Goal: Find specific page/section: Find specific page/section

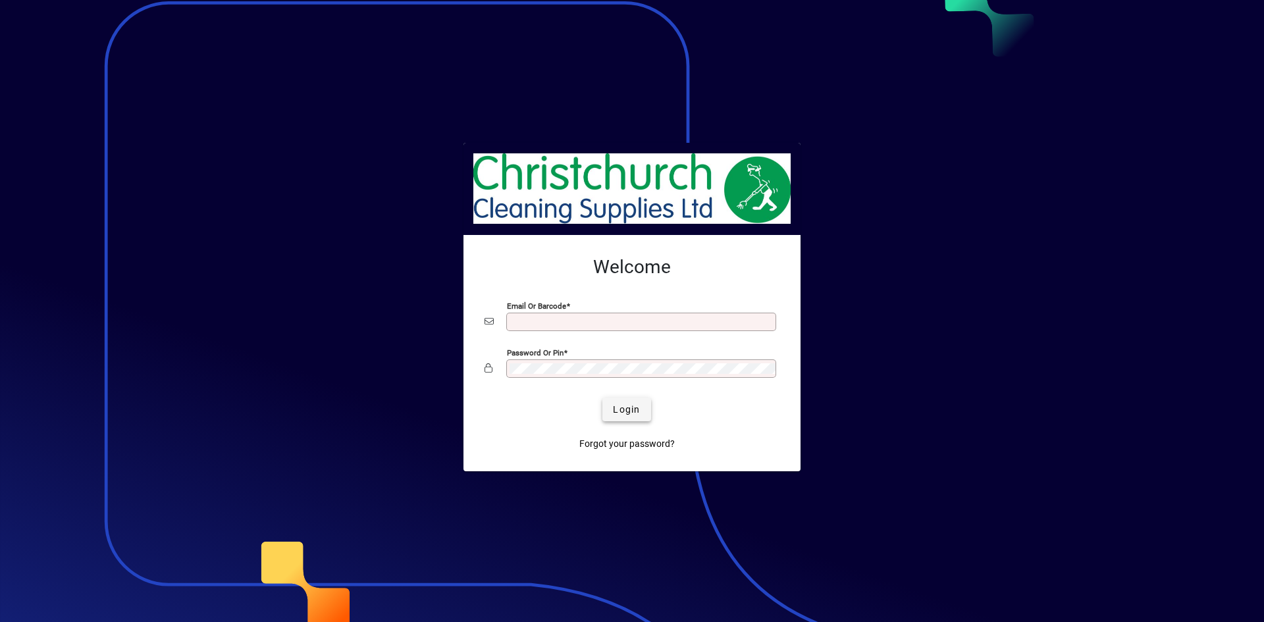
type input "**********"
click at [624, 410] on span "Login" at bounding box center [626, 410] width 27 height 14
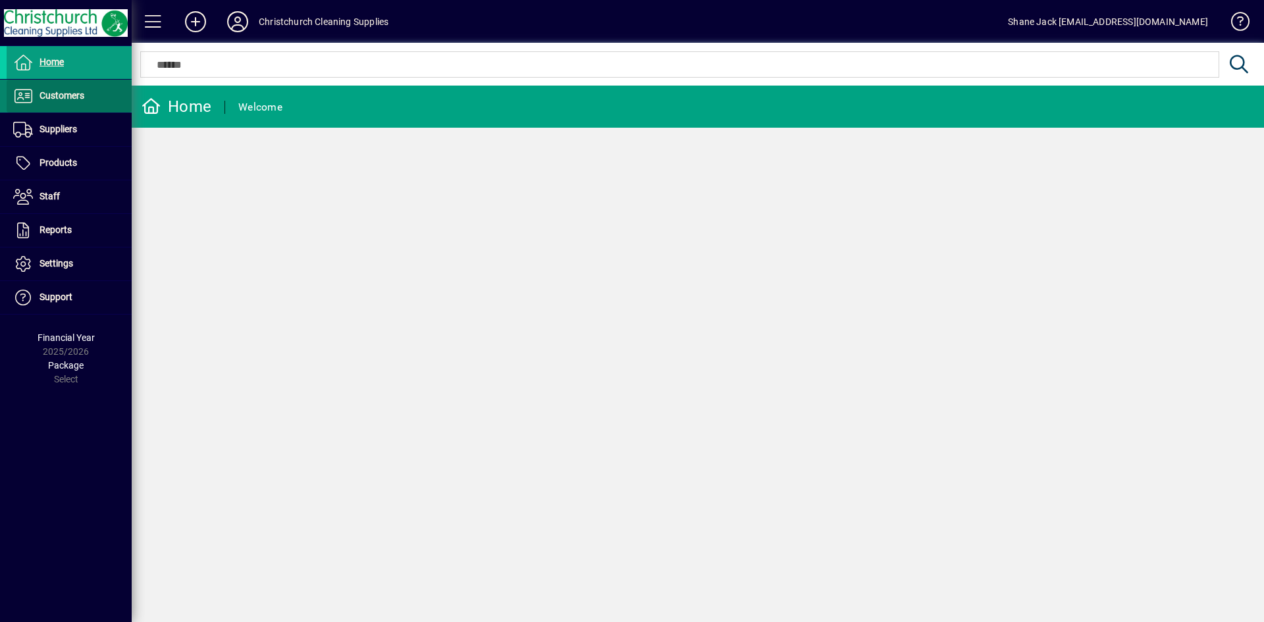
click at [59, 93] on span "Customers" at bounding box center [61, 95] width 45 height 11
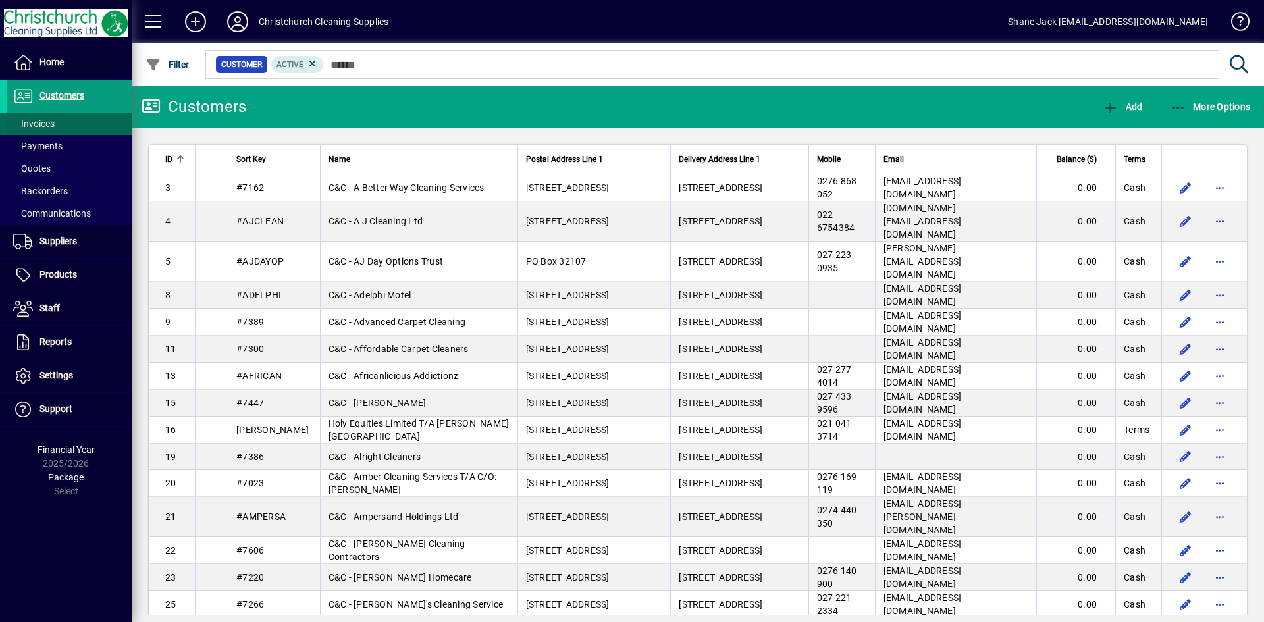
click at [47, 124] on span "Invoices" at bounding box center [33, 123] width 41 height 11
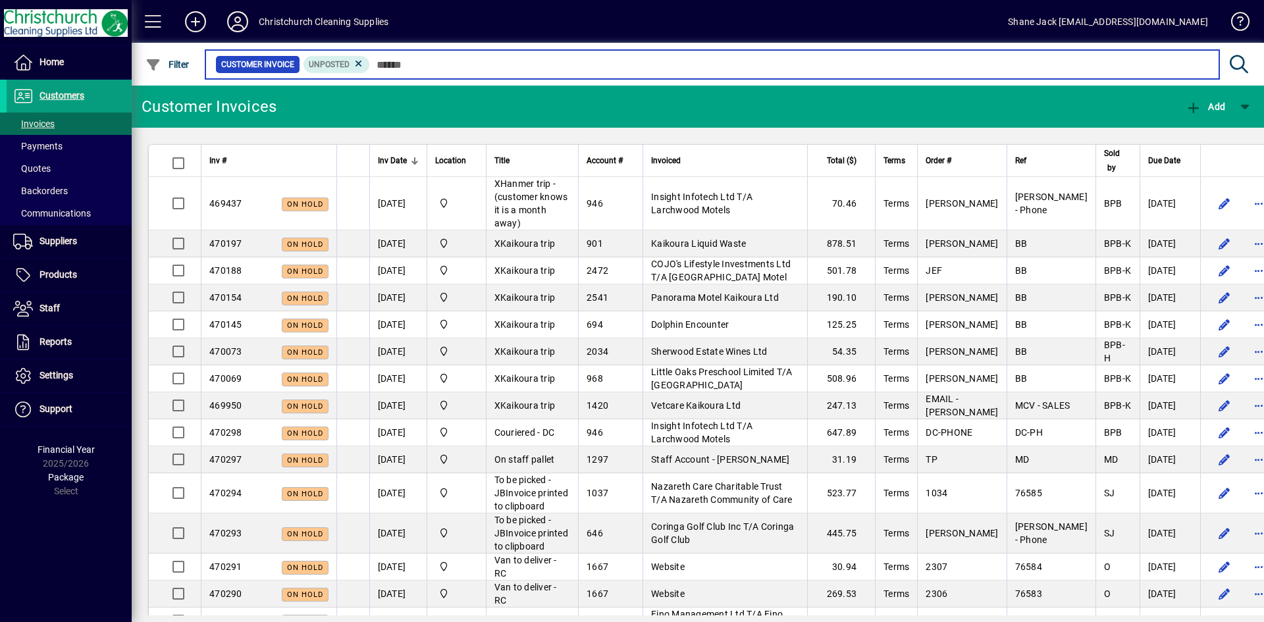
click at [380, 66] on input "text" at bounding box center [789, 64] width 839 height 18
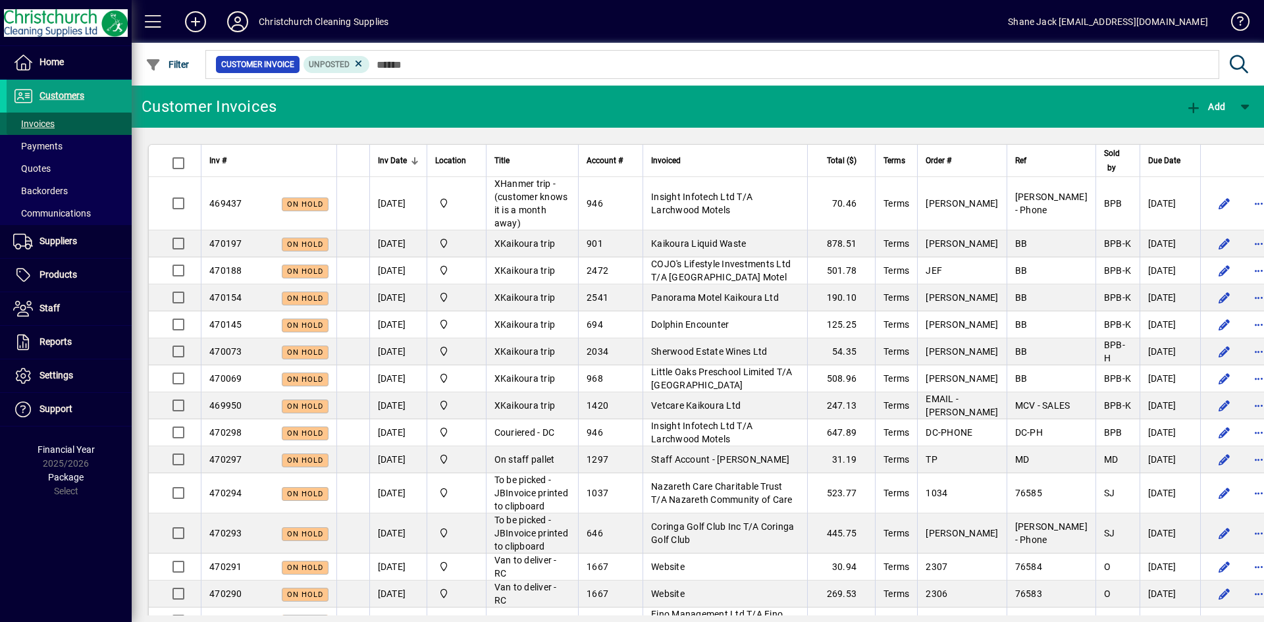
click at [38, 119] on span "Invoices" at bounding box center [33, 123] width 41 height 11
click at [45, 120] on span "Invoices" at bounding box center [33, 123] width 41 height 11
